Goal: Task Accomplishment & Management: Use online tool/utility

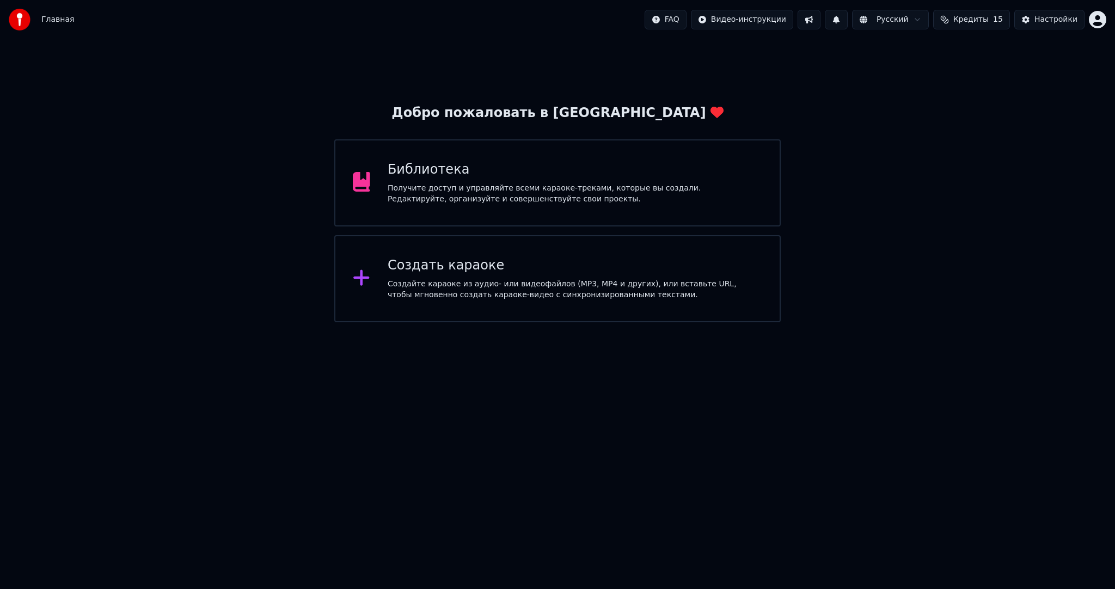
click at [430, 301] on div "Создать караоке Создайте караоке из аудио- или видеофайлов (MP3, MP4 и других),…" at bounding box center [557, 278] width 446 height 87
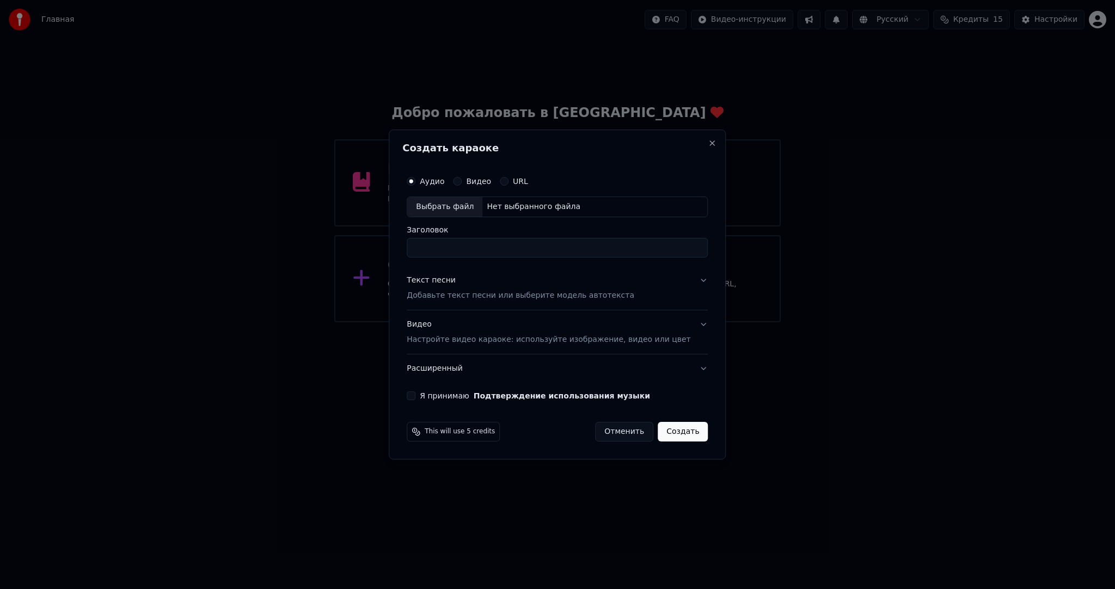
click at [438, 198] on div "Выбрать файл" at bounding box center [444, 207] width 75 height 20
type input "**********"
click at [557, 301] on button "Текст песни Добавьте текст песни или выберите модель автотекста" at bounding box center [557, 288] width 301 height 44
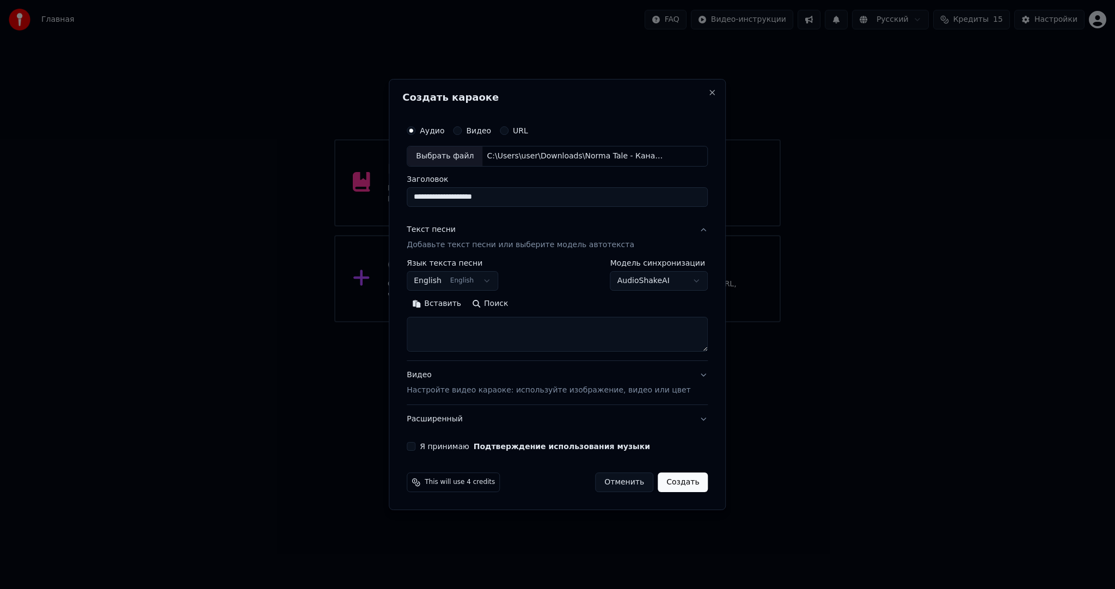
click at [471, 277] on button "English English" at bounding box center [452, 281] width 91 height 20
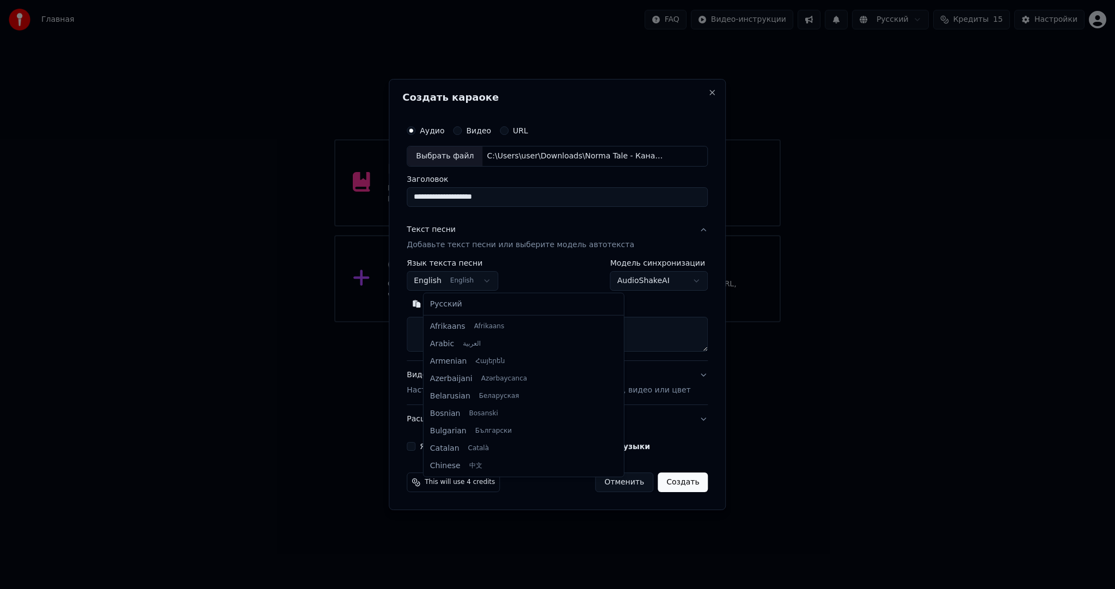
scroll to position [87, 0]
click at [462, 294] on div "Русский Afrikaans Afrikaans Arabic العربية Armenian Հայերեն Azerbaijani Azərbay…" at bounding box center [523, 384] width 200 height 183
select select "**"
drag, startPoint x: 480, startPoint y: 303, endPoint x: 476, endPoint y: 316, distance: 13.6
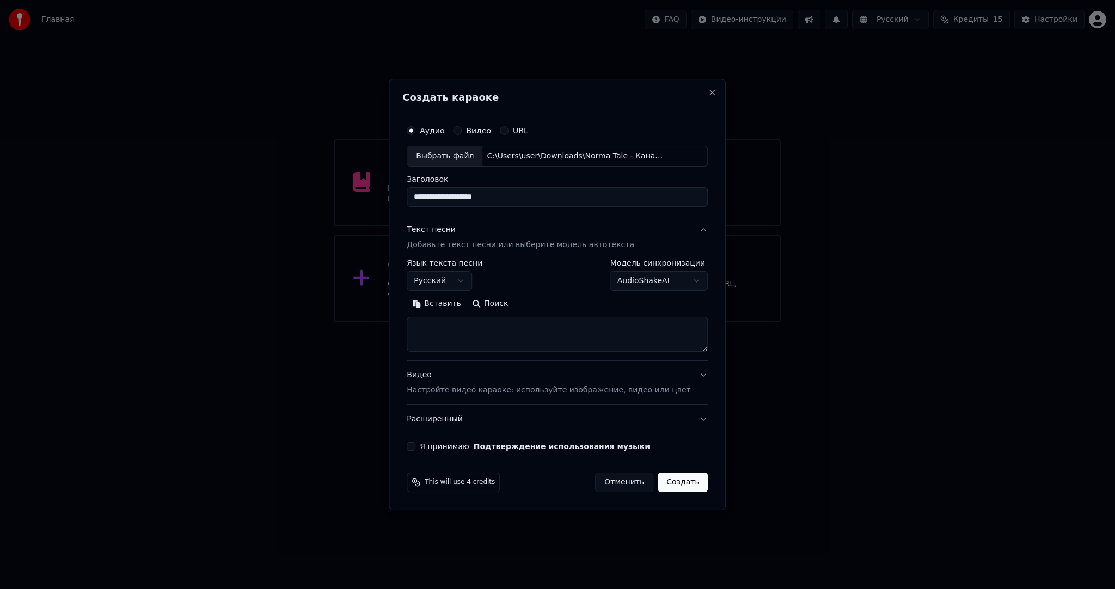
click at [473, 335] on textarea at bounding box center [557, 334] width 301 height 35
paste textarea "**********"
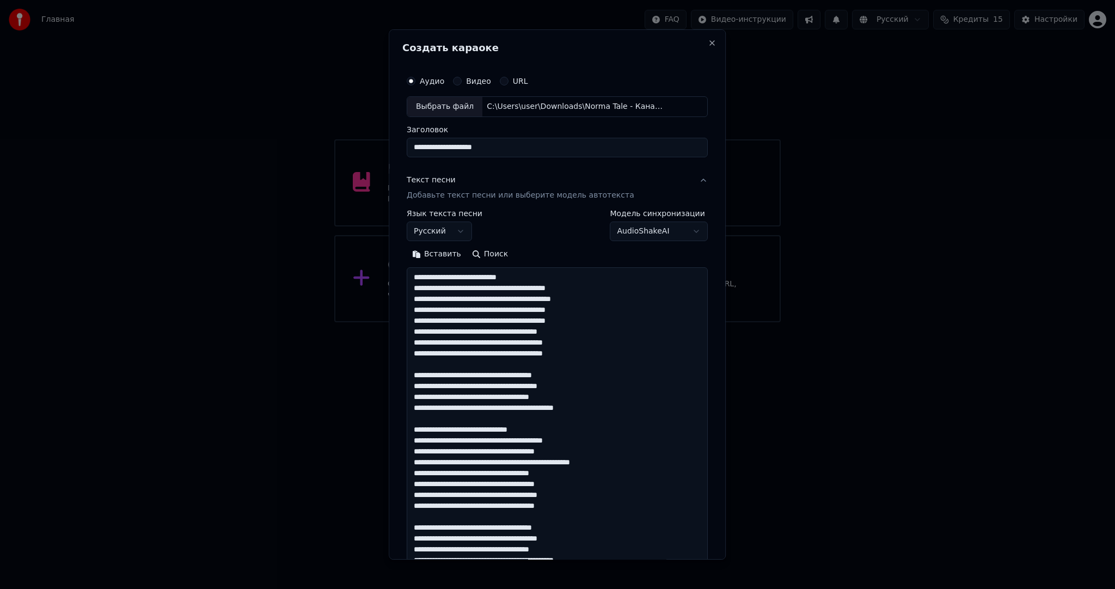
scroll to position [263, 0]
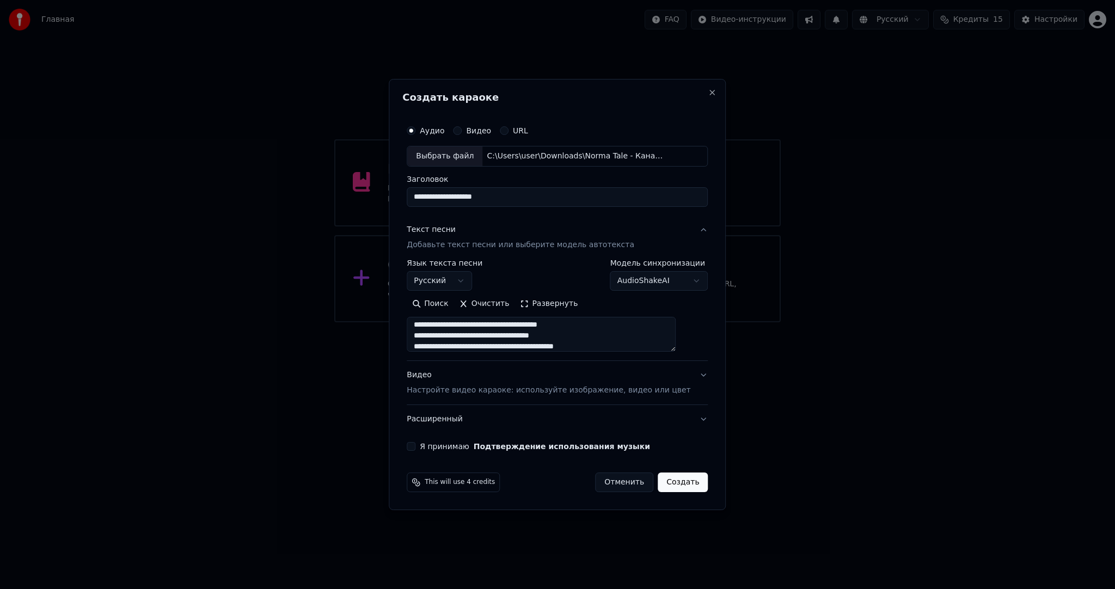
type textarea "**********"
click at [461, 375] on div "Видео Настройте видео караоке: используйте изображение, видео или цвет" at bounding box center [549, 383] width 284 height 26
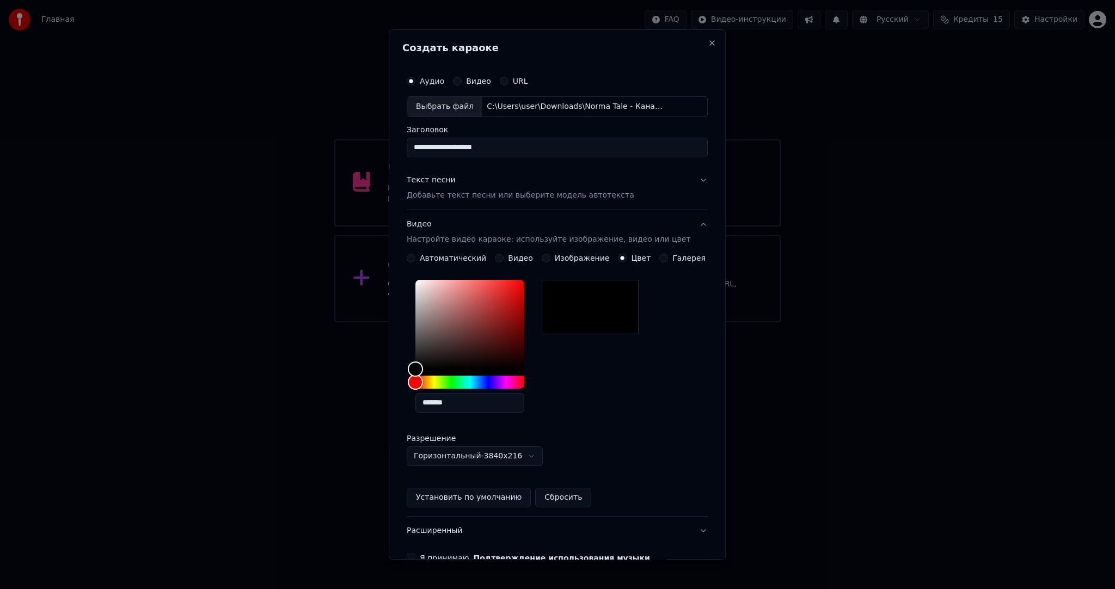
click at [500, 256] on button "Видео" at bounding box center [499, 258] width 9 height 9
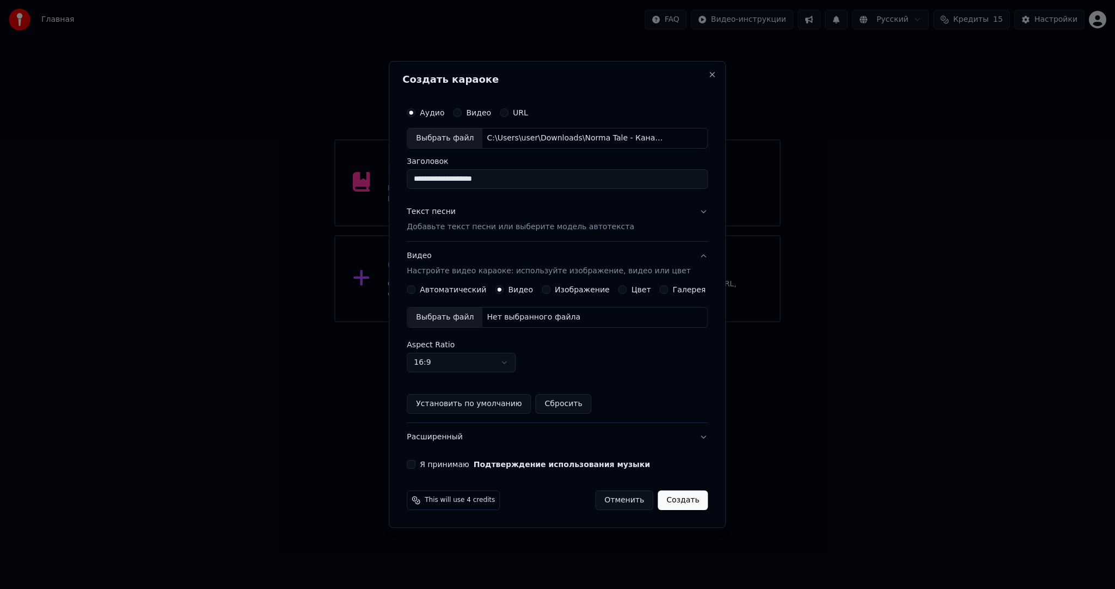
click at [451, 316] on div "Выбрать файл" at bounding box center [444, 317] width 75 height 20
click at [415, 460] on button "Я принимаю Подтверждение использования музыки" at bounding box center [411, 464] width 9 height 9
click at [467, 322] on body "**********" at bounding box center [557, 161] width 1115 height 322
click at [473, 322] on body "**********" at bounding box center [557, 161] width 1115 height 322
click at [673, 501] on button "Создать" at bounding box center [682, 500] width 50 height 20
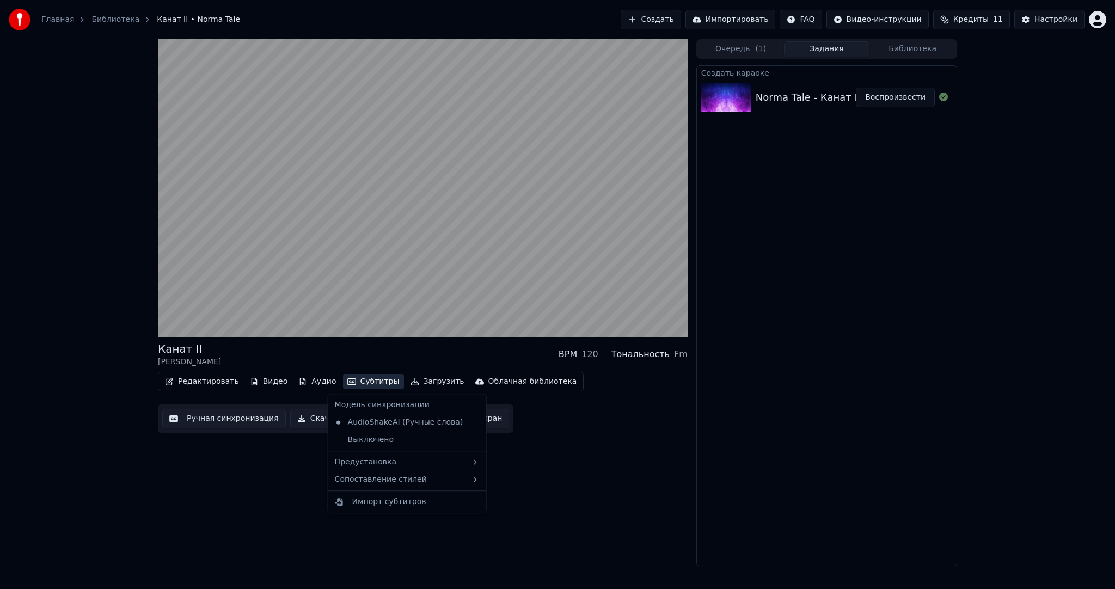
click at [364, 380] on button "Субтитры" at bounding box center [373, 381] width 61 height 15
click at [370, 458] on div "Предустановка" at bounding box center [406, 461] width 153 height 17
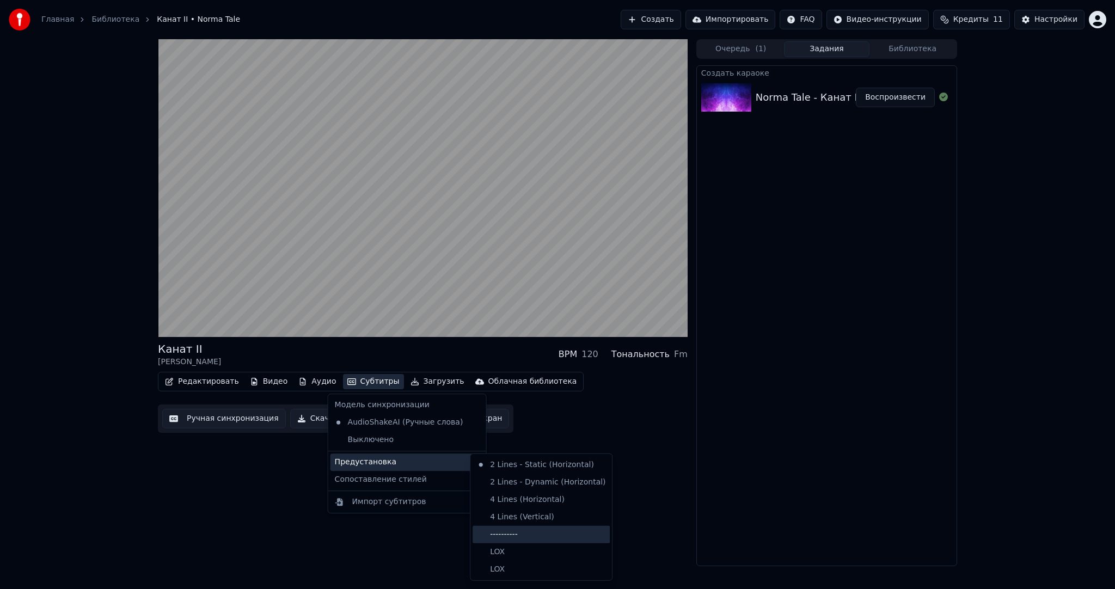
click at [494, 531] on div "----------" at bounding box center [540, 534] width 137 height 17
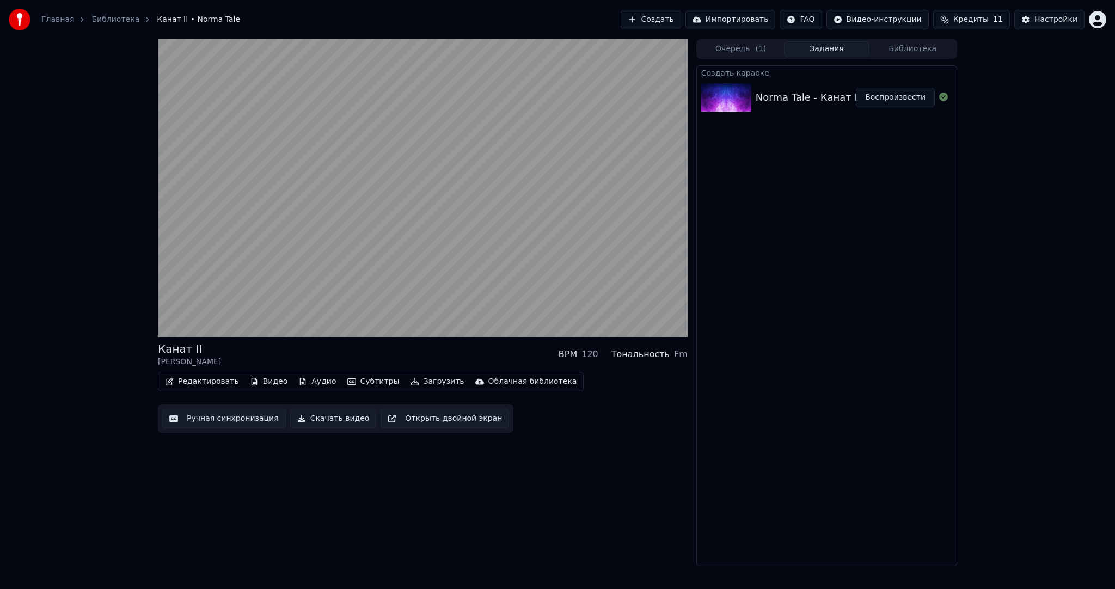
click at [222, 415] on button "Ручная синхронизация" at bounding box center [224, 419] width 124 height 20
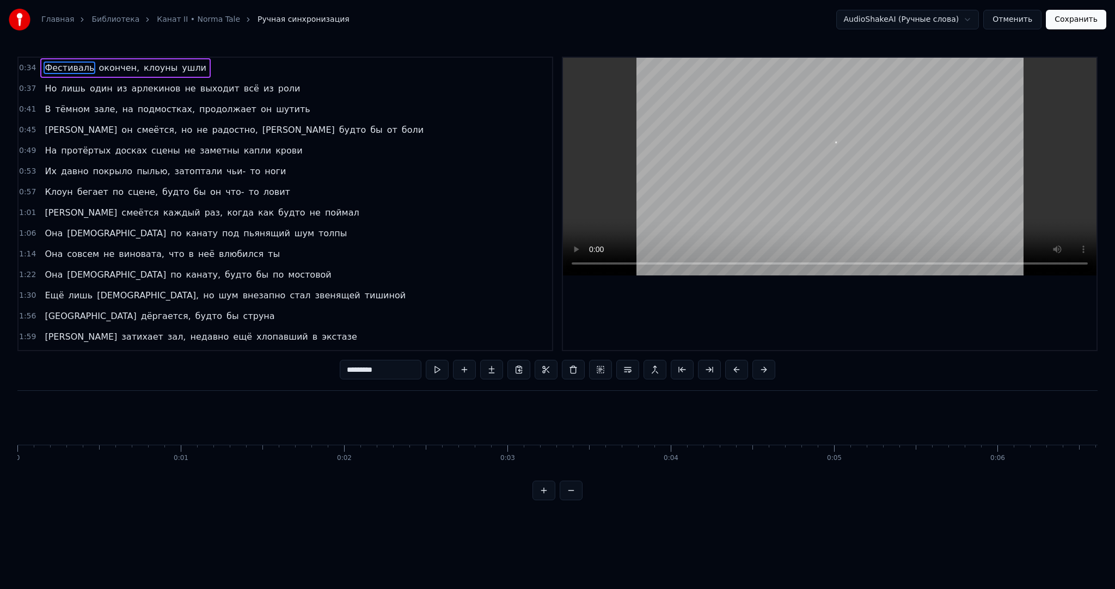
scroll to position [0, 5577]
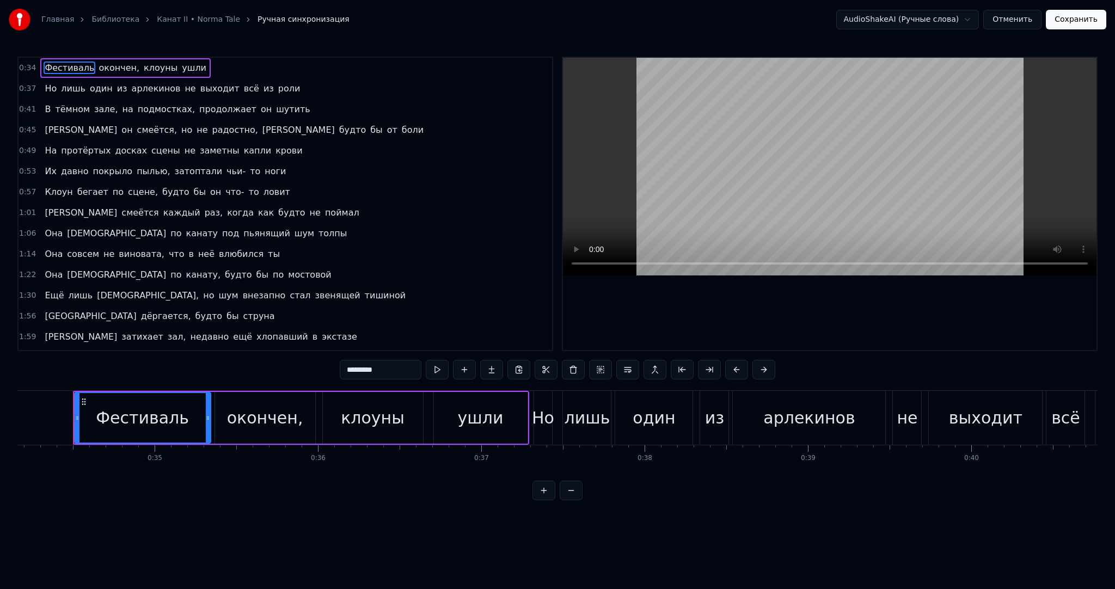
drag, startPoint x: 14, startPoint y: 418, endPoint x: 0, endPoint y: 415, distance: 14.4
click at [0, 415] on div "Главная Библиотека Канат II • Norma Tale Ручная синхронизация AudioShakeAI (Руч…" at bounding box center [557, 250] width 1115 height 500
click at [16, 413] on div "Главная Библиотека Канат II • Norma Tale Ручная синхронизация AudioShakeAI (Руч…" at bounding box center [557, 250] width 1115 height 500
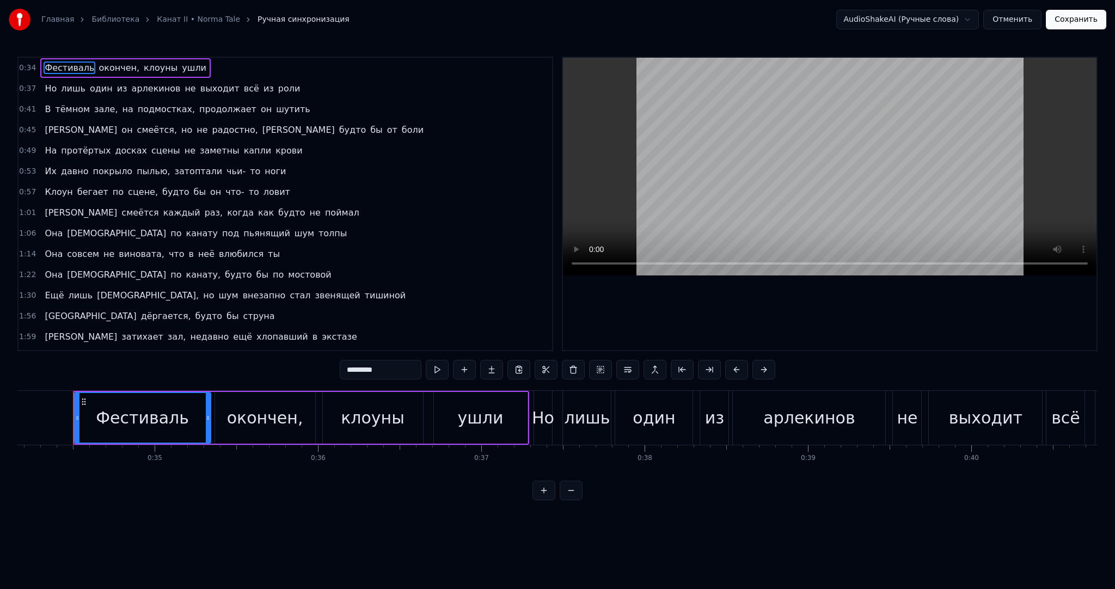
scroll to position [0, 5529]
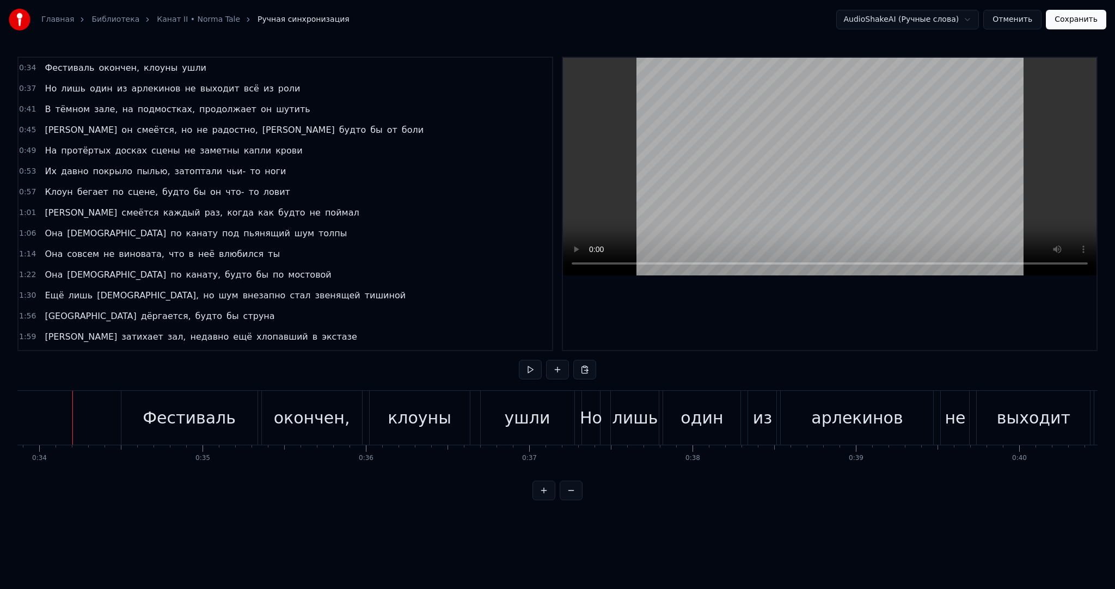
drag, startPoint x: 235, startPoint y: 471, endPoint x: 221, endPoint y: 472, distance: 14.2
click at [221, 472] on div "Фестиваль окончен, клоуны ушли Но лишь один из арлекинов не выходит всё из роли…" at bounding box center [557, 431] width 1080 height 82
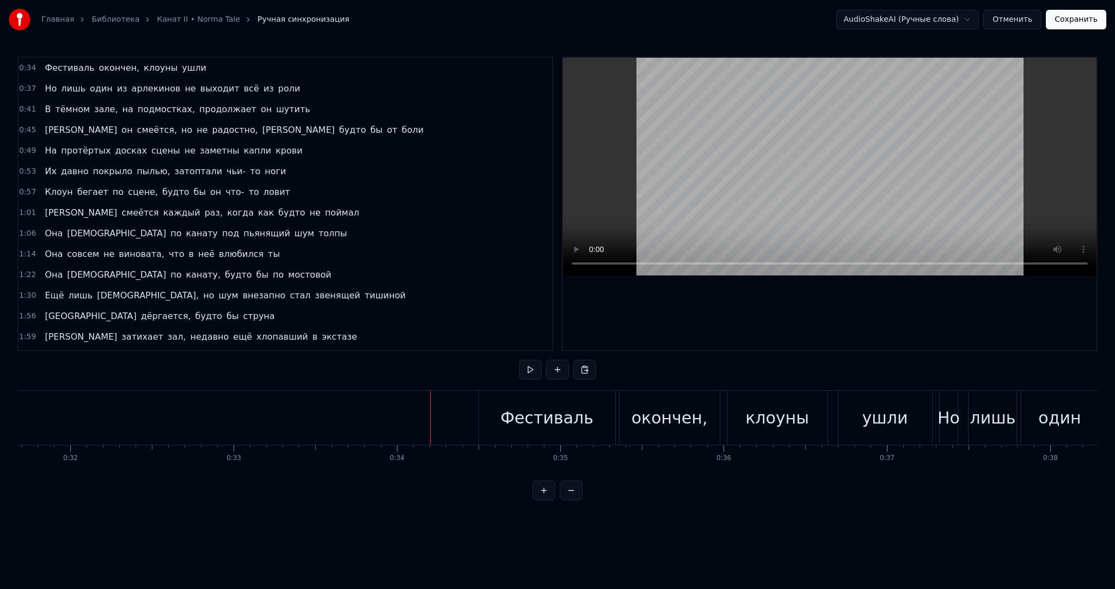
click at [529, 368] on button at bounding box center [530, 370] width 23 height 20
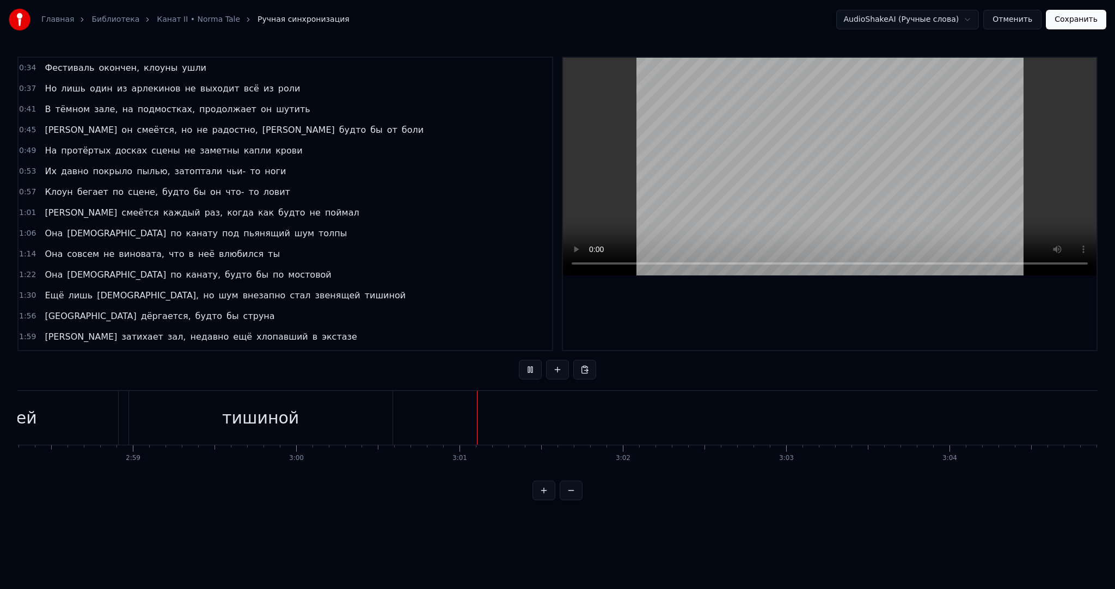
scroll to position [188, 0]
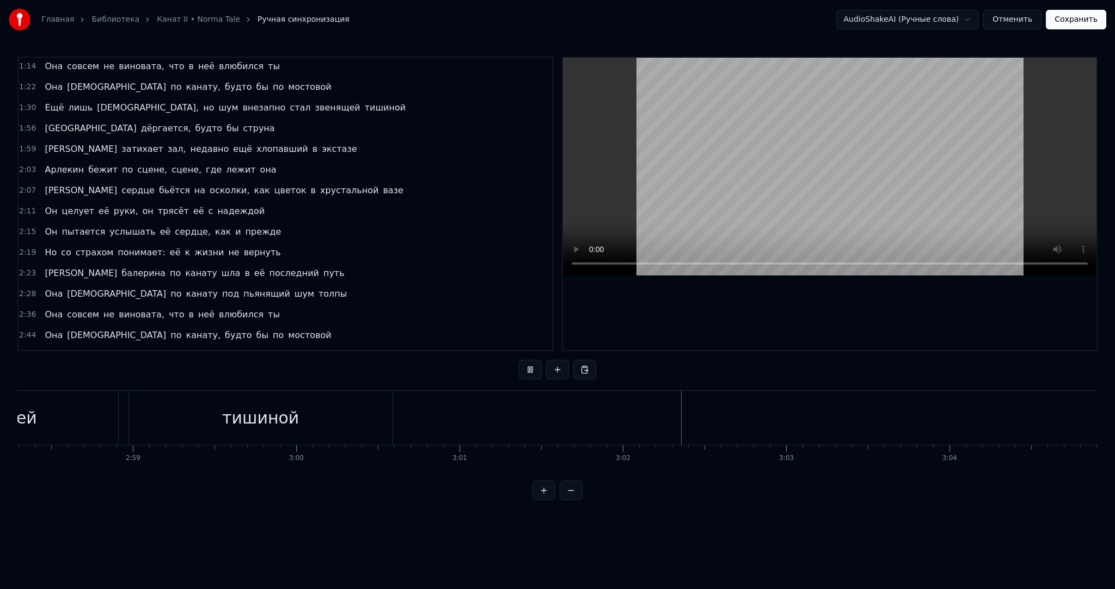
click at [1081, 23] on button "Сохранить" at bounding box center [1075, 20] width 60 height 20
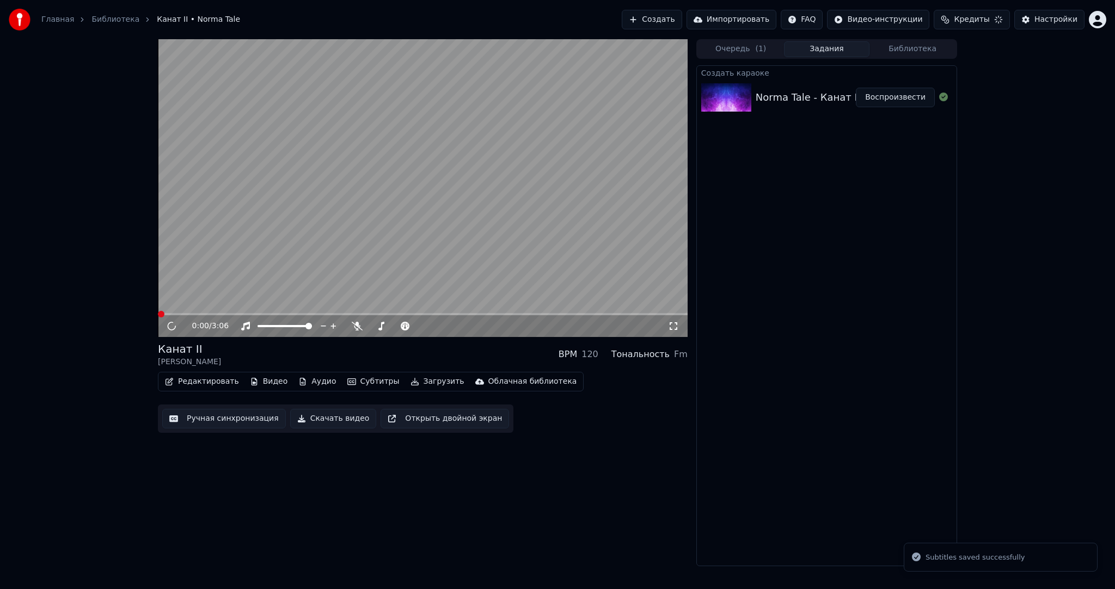
drag, startPoint x: 428, startPoint y: 230, endPoint x: 416, endPoint y: 250, distance: 23.9
click at [427, 230] on video at bounding box center [423, 188] width 530 height 298
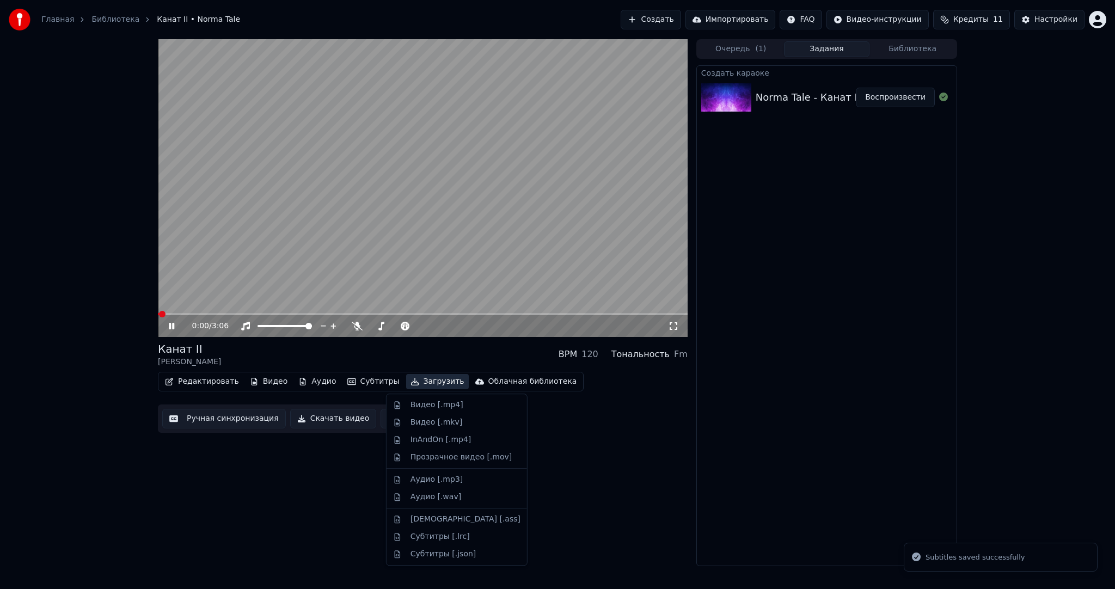
click at [407, 385] on button "Загрузить" at bounding box center [437, 381] width 63 height 15
click at [414, 403] on div "Видео [.mp4]" at bounding box center [436, 404] width 53 height 11
click at [396, 257] on video at bounding box center [423, 188] width 530 height 298
click at [171, 324] on icon at bounding box center [180, 326] width 26 height 9
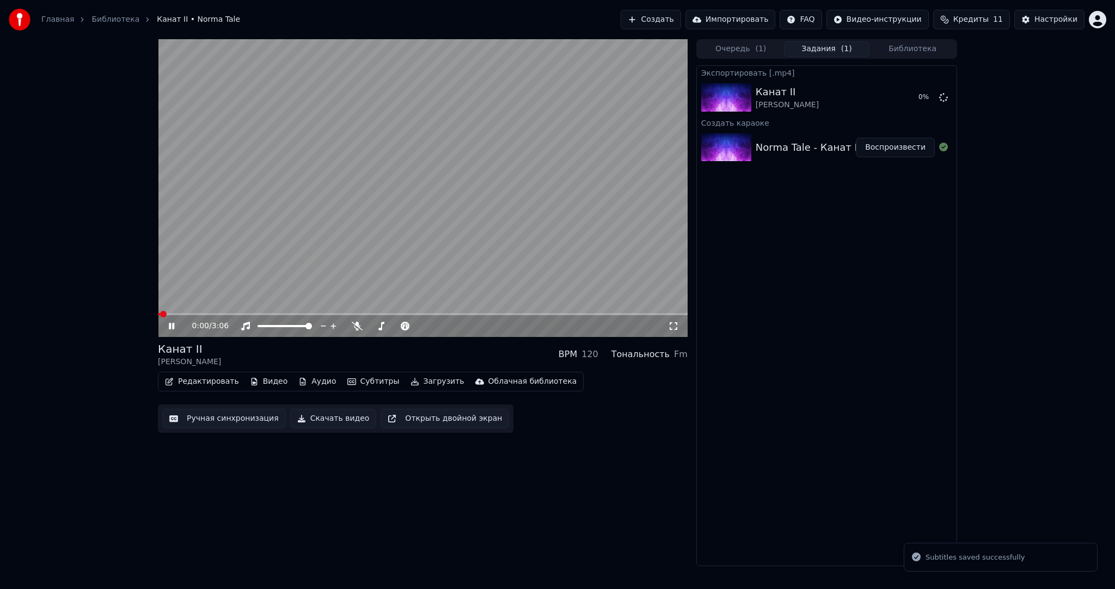
click at [261, 249] on video at bounding box center [423, 188] width 530 height 298
click at [268, 250] on video at bounding box center [423, 188] width 530 height 298
click at [268, 272] on video at bounding box center [423, 188] width 530 height 298
click at [254, 313] on span at bounding box center [423, 314] width 530 height 2
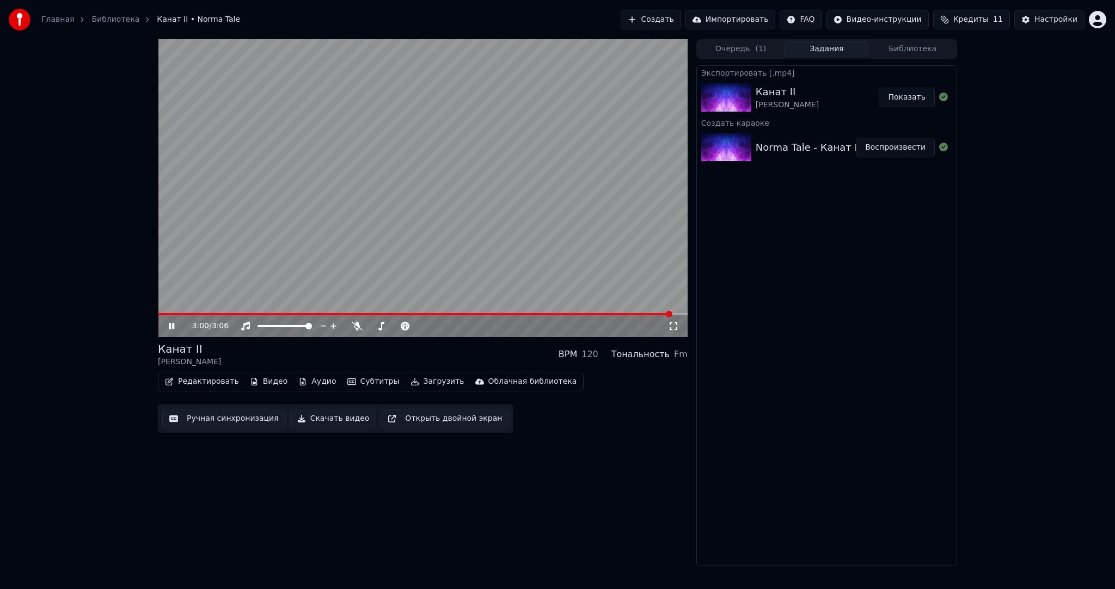
click at [418, 144] on video at bounding box center [423, 188] width 530 height 298
click at [924, 97] on button "Показать" at bounding box center [906, 98] width 56 height 20
